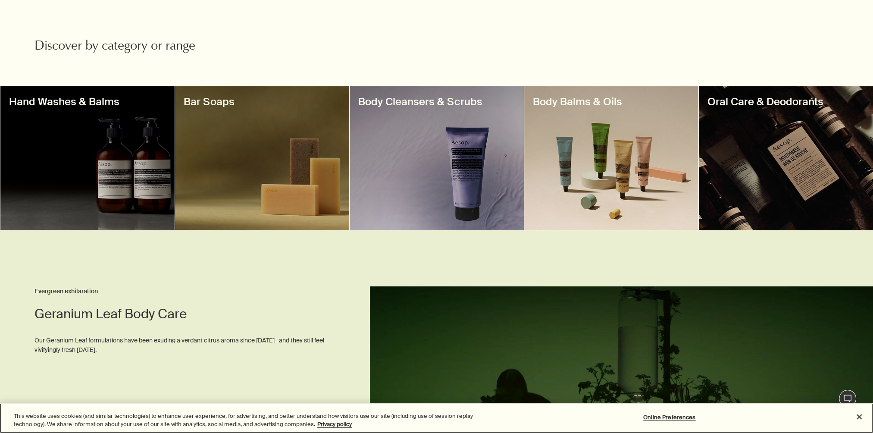
scroll to position [259, 0]
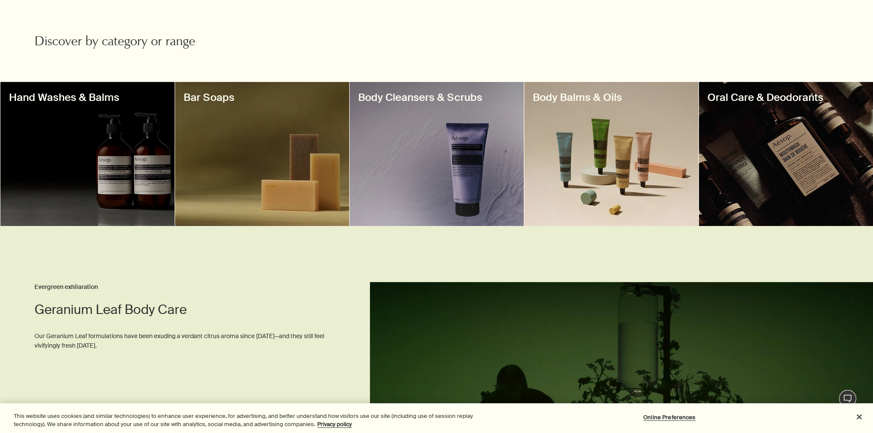
click at [600, 172] on div at bounding box center [611, 154] width 174 height 144
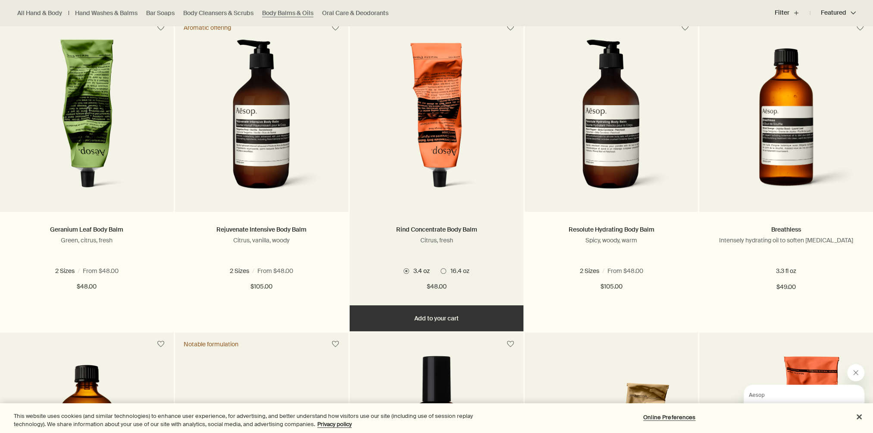
scroll to position [259, 0]
drag, startPoint x: 492, startPoint y: 229, endPoint x: 396, endPoint y: 232, distance: 95.8
click at [396, 232] on h2 "Rind Concentrate Body Balm" at bounding box center [437, 229] width 148 height 10
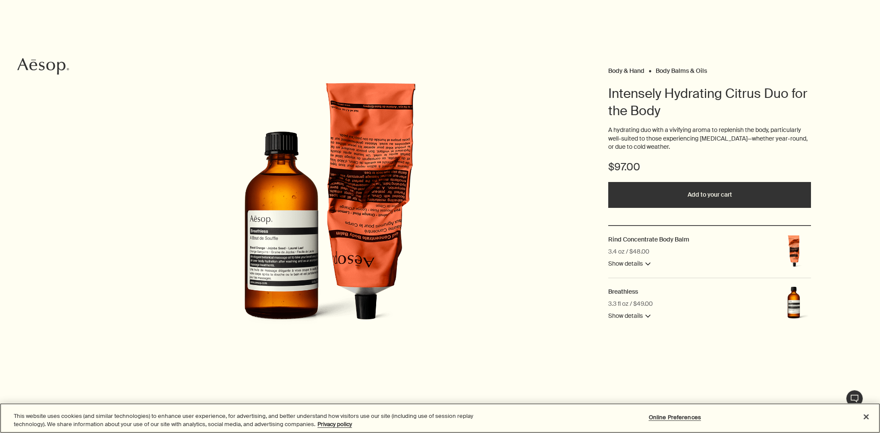
scroll to position [43, 0]
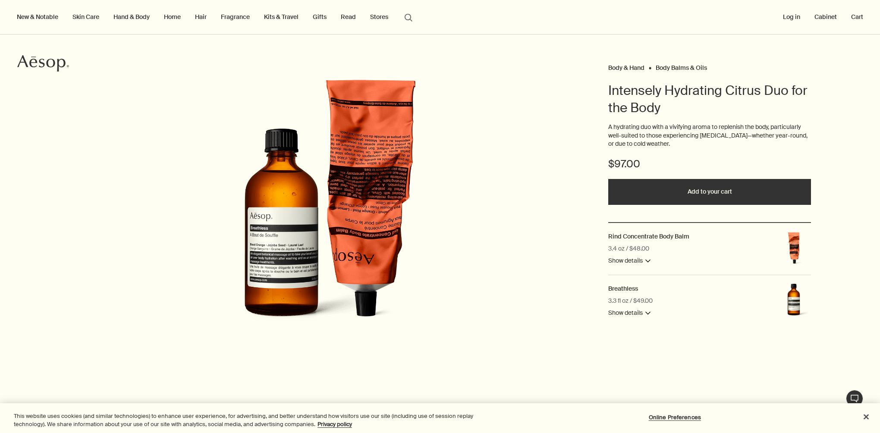
click at [643, 316] on button "Show details downArrow" at bounding box center [629, 313] width 42 height 10
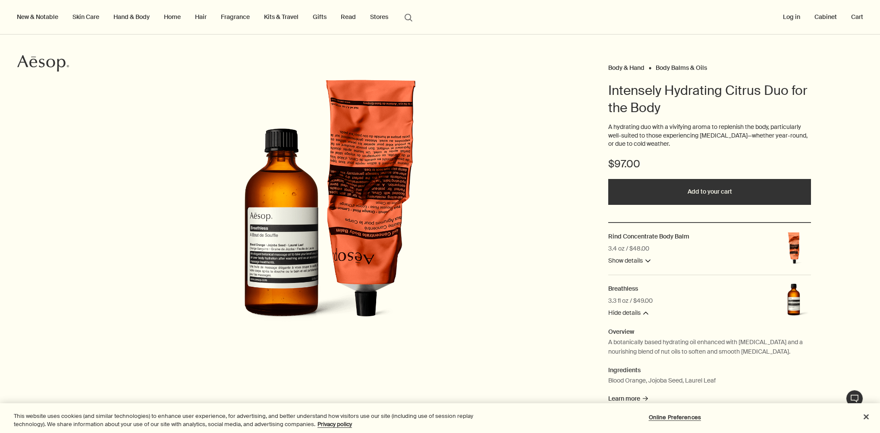
click at [643, 316] on button "Hide details downArrow" at bounding box center [628, 313] width 40 height 10
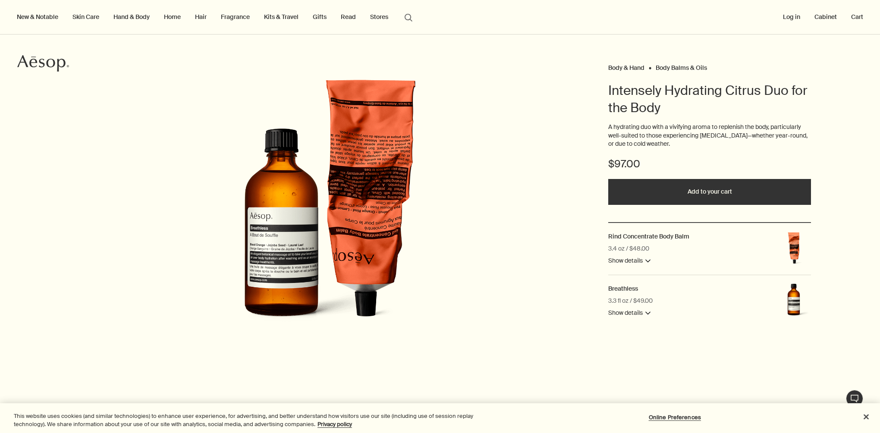
click at [632, 262] on button "Show details downArrow" at bounding box center [629, 261] width 42 height 10
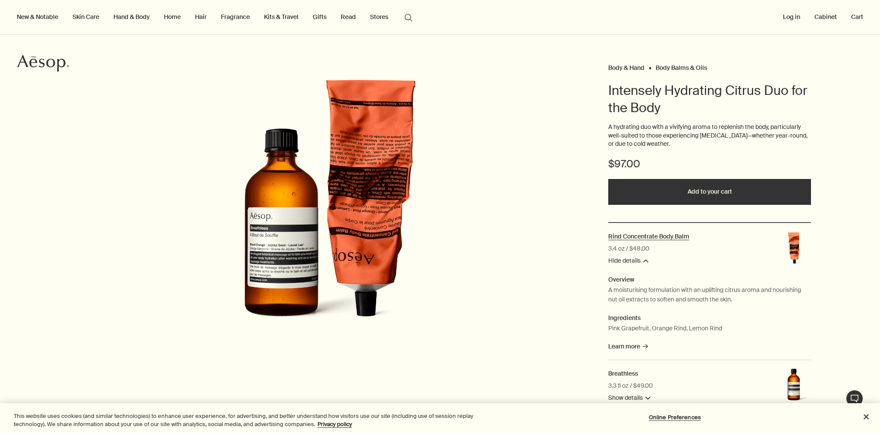
click at [650, 235] on h2 "Rind Concentrate Body Balm" at bounding box center [648, 236] width 81 height 8
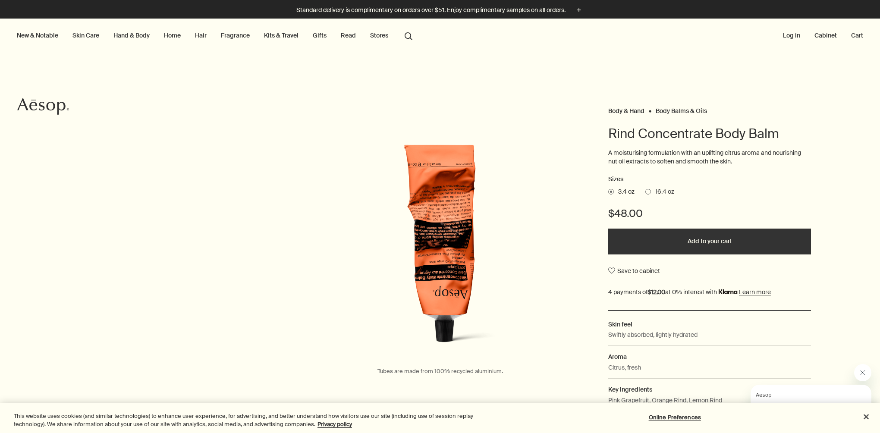
click at [645, 190] on span at bounding box center [648, 192] width 6 height 6
click at [645, 190] on input "16.4 oz" at bounding box center [645, 191] width 0 height 6
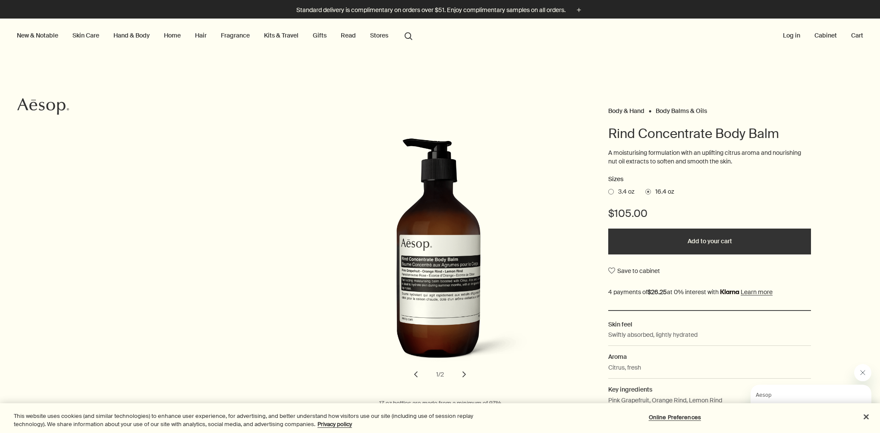
click at [608, 193] on span at bounding box center [611, 192] width 6 height 6
click at [608, 193] on input "3.4 oz" at bounding box center [608, 191] width 0 height 6
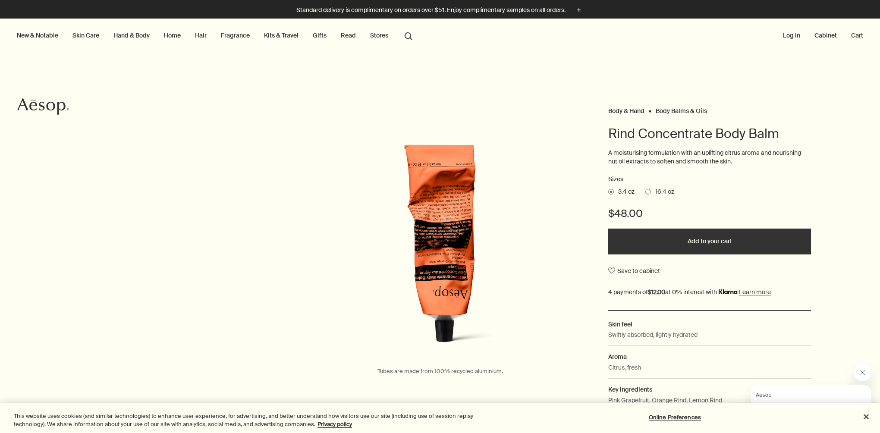
click at [140, 35] on link "Hand & Body" at bounding box center [132, 35] width 40 height 11
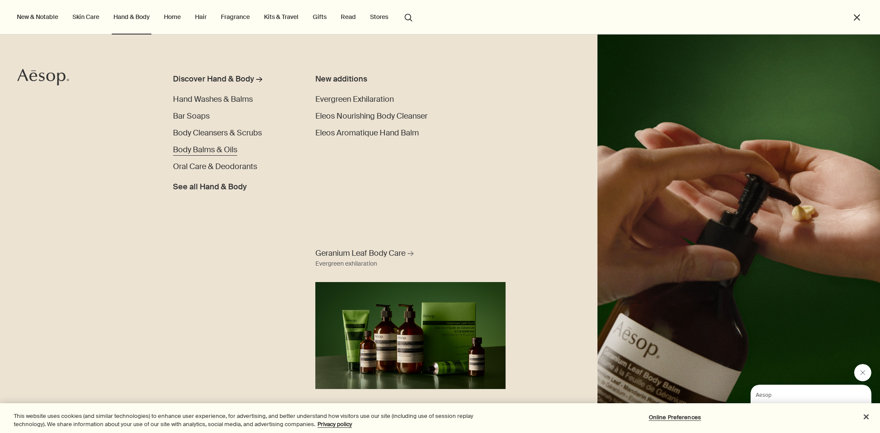
click at [215, 149] on span "Body Balms & Oils" at bounding box center [205, 149] width 64 height 10
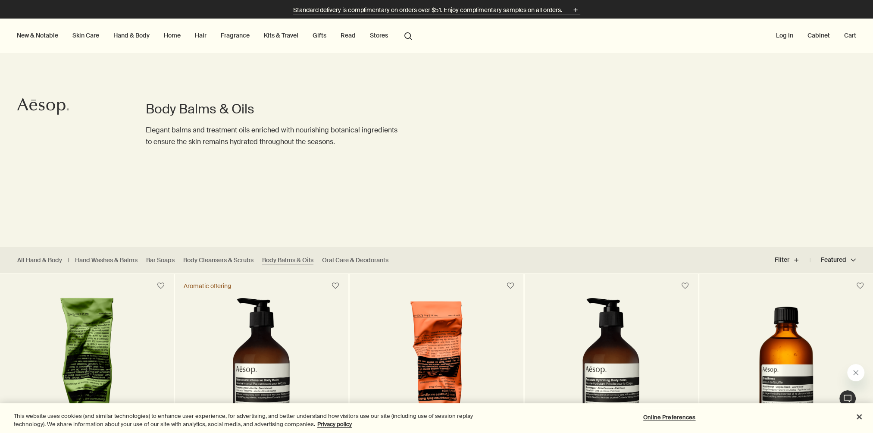
click at [577, 10] on icon "plus" at bounding box center [575, 9] width 9 height 9
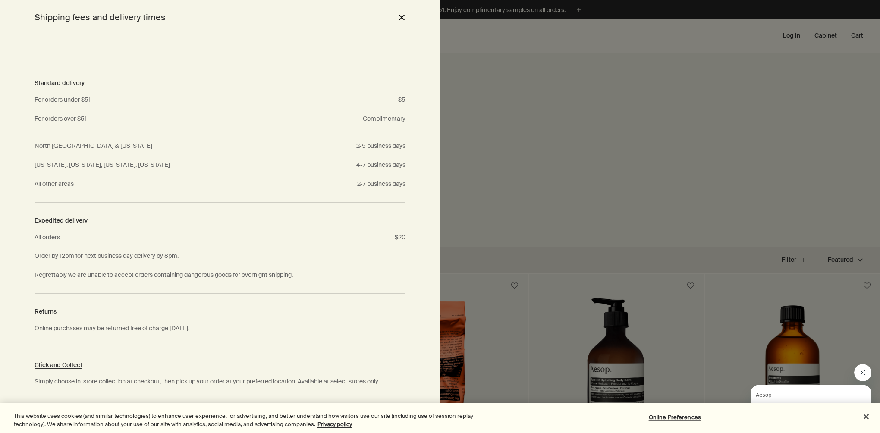
click at [404, 16] on button "close" at bounding box center [401, 17] width 10 height 15
